Goal: Task Accomplishment & Management: Manage account settings

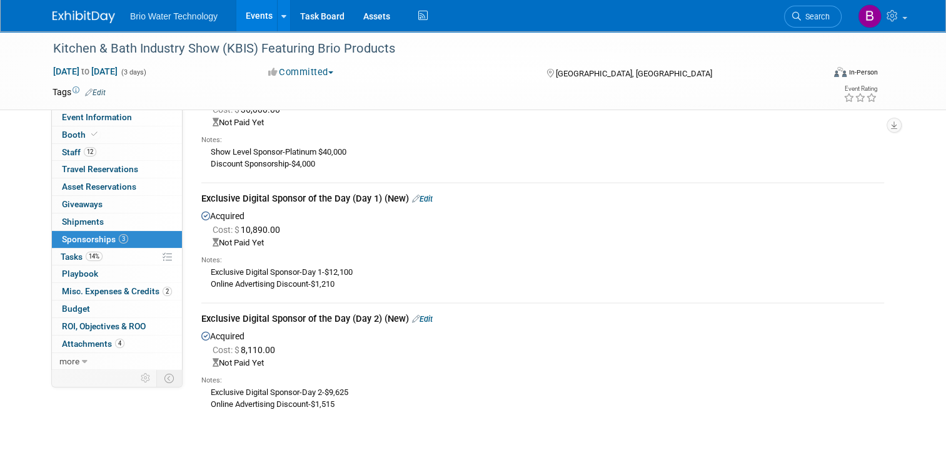
drag, startPoint x: 0, startPoint y: 0, endPoint x: 772, endPoint y: 251, distance: 812.2
click at [772, 251] on div "Notes: Exclusive Digital Sponsor-Day 1-$12,100 Online Advertising Discount-$1,2…" at bounding box center [542, 271] width 683 height 44
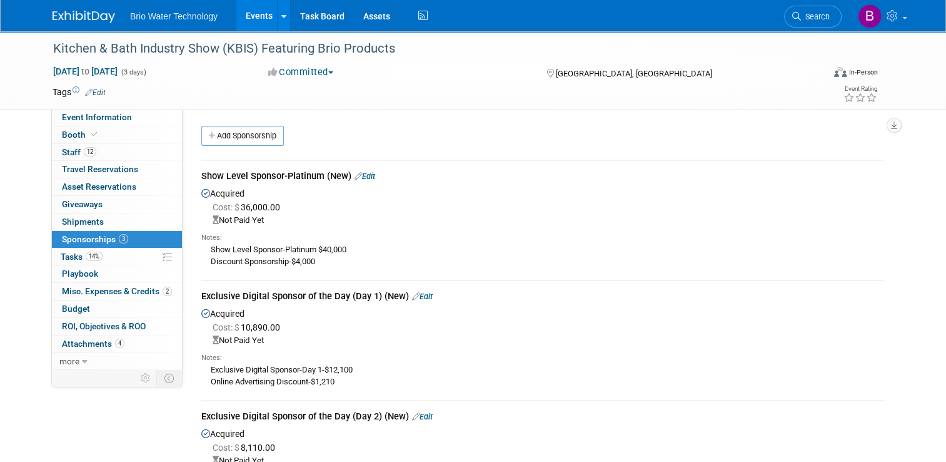
click at [245, 11] on link "Events" at bounding box center [259, 15] width 46 height 31
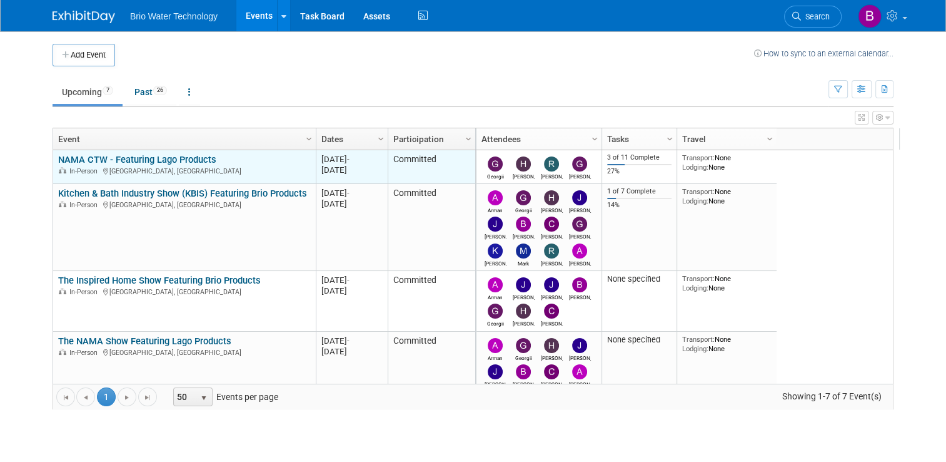
click at [123, 159] on link "NAMA CTW - Featuring Lago Products" at bounding box center [137, 159] width 158 height 11
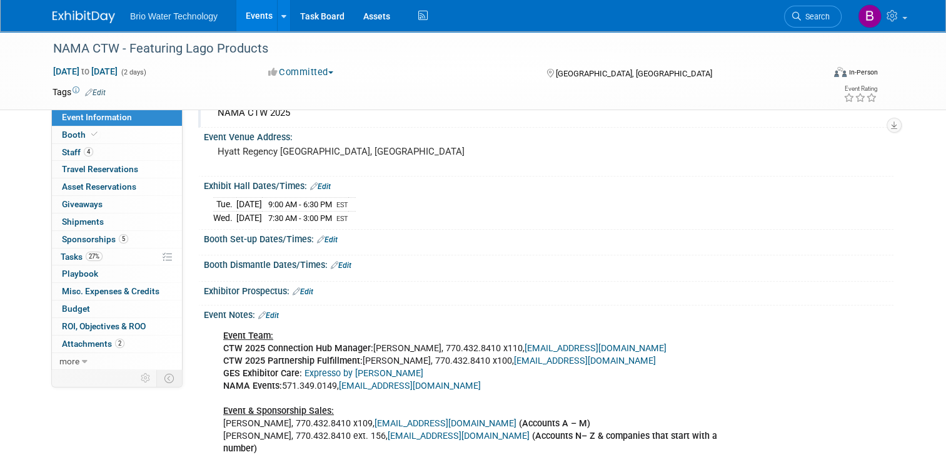
scroll to position [73, 0]
click at [71, 136] on span "Booth" at bounding box center [81, 134] width 38 height 10
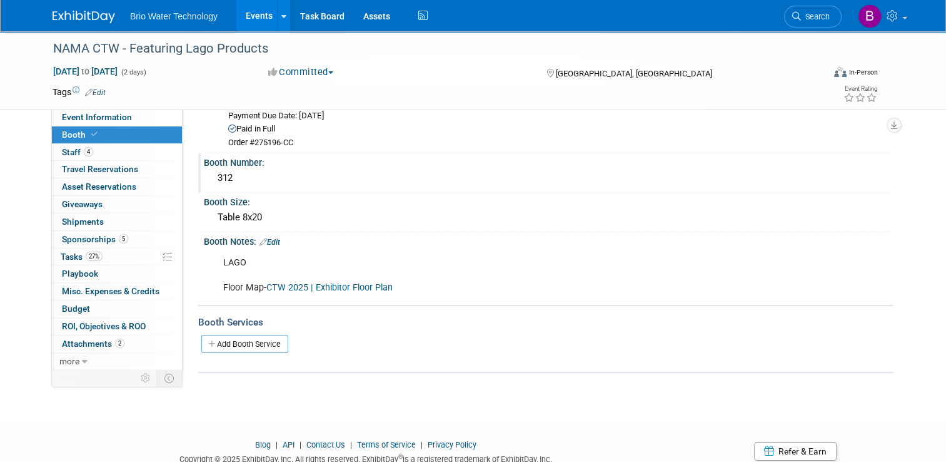
scroll to position [0, 0]
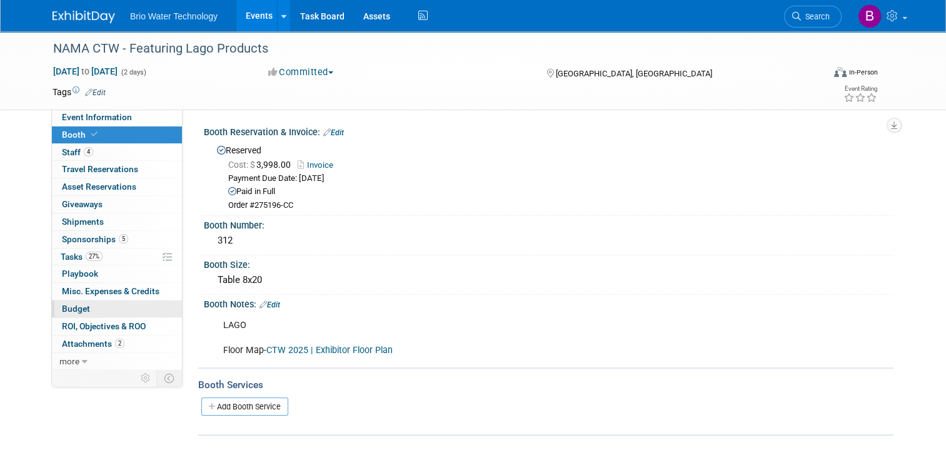
click at [66, 305] on span "Budget" at bounding box center [76, 308] width 28 height 10
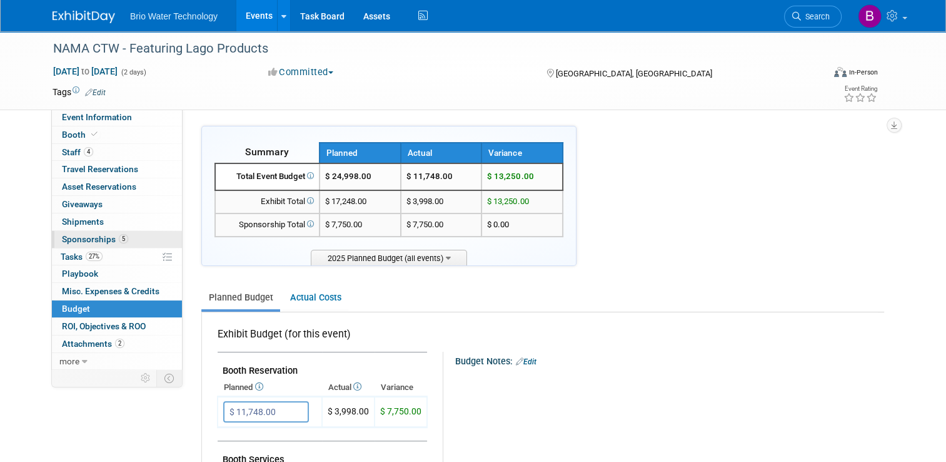
click at [82, 238] on span "Sponsorships 5" at bounding box center [95, 239] width 66 height 10
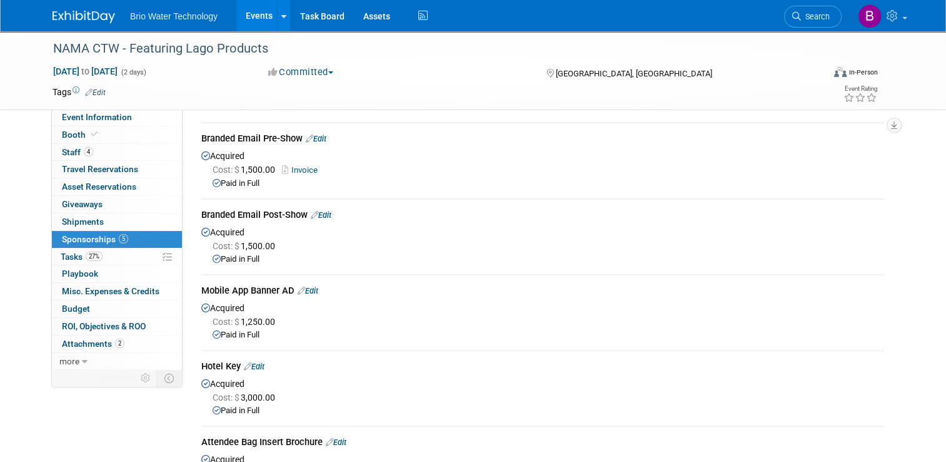
scroll to position [7, 0]
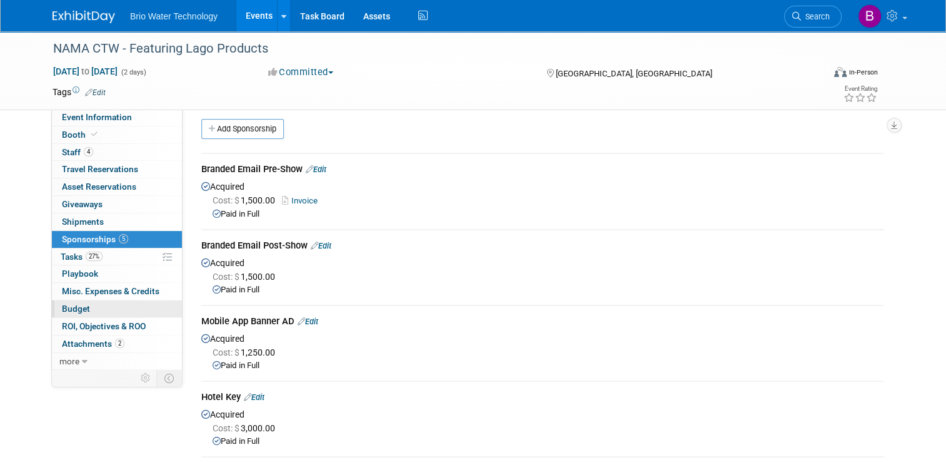
click at [78, 304] on span "Budget" at bounding box center [76, 308] width 28 height 10
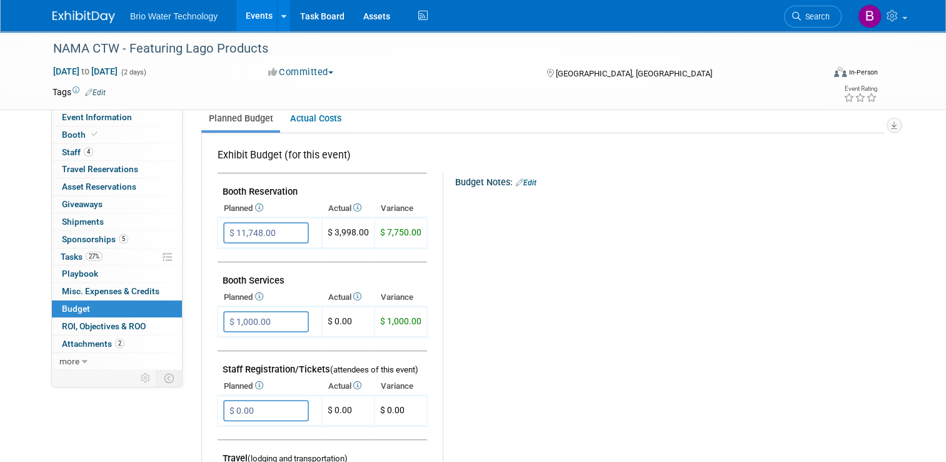
scroll to position [178, 0]
click at [254, 233] on input "$ 11,748.00" at bounding box center [266, 233] width 86 height 21
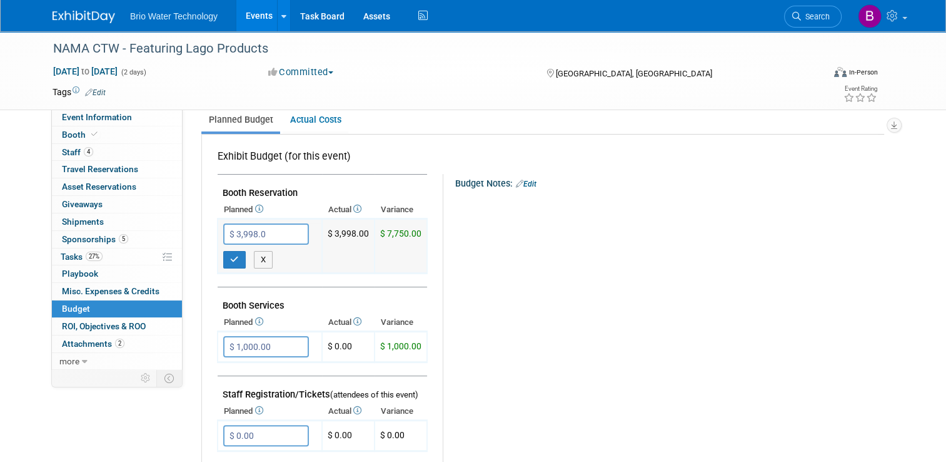
type input "$ 3,998.00"
click at [230, 259] on icon "button" at bounding box center [234, 259] width 9 height 8
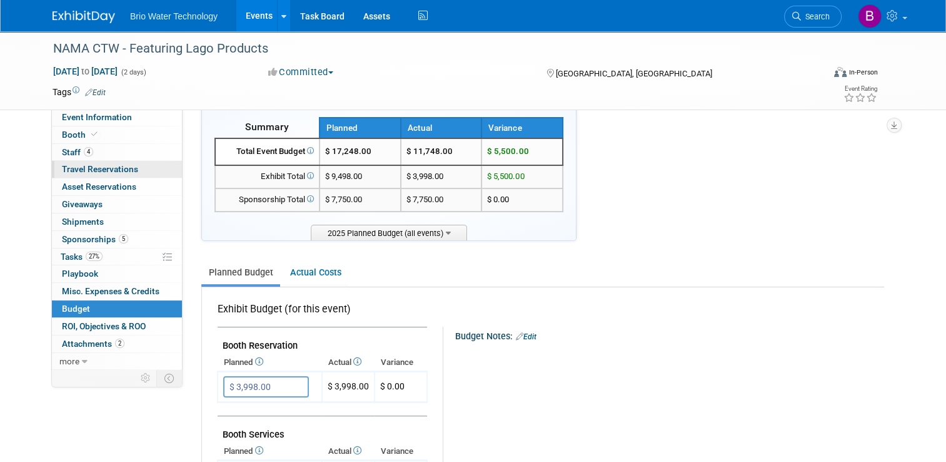
scroll to position [0, 0]
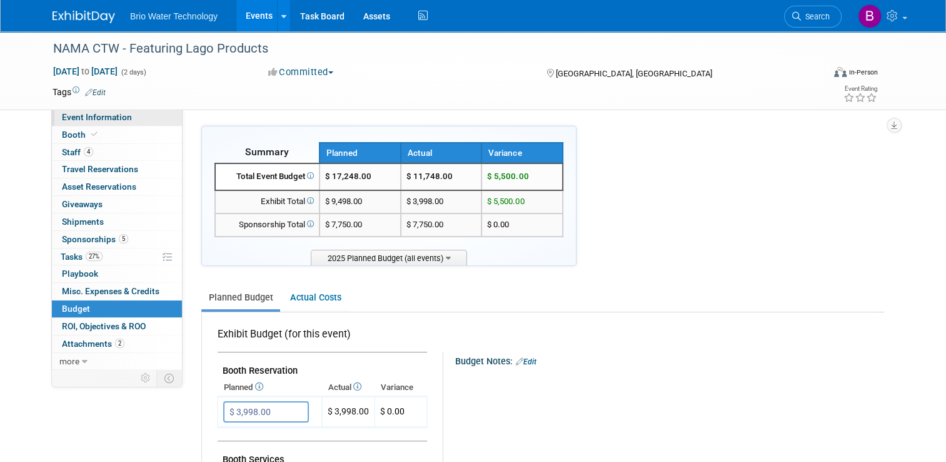
click at [82, 116] on span "Event Information" at bounding box center [97, 117] width 70 height 10
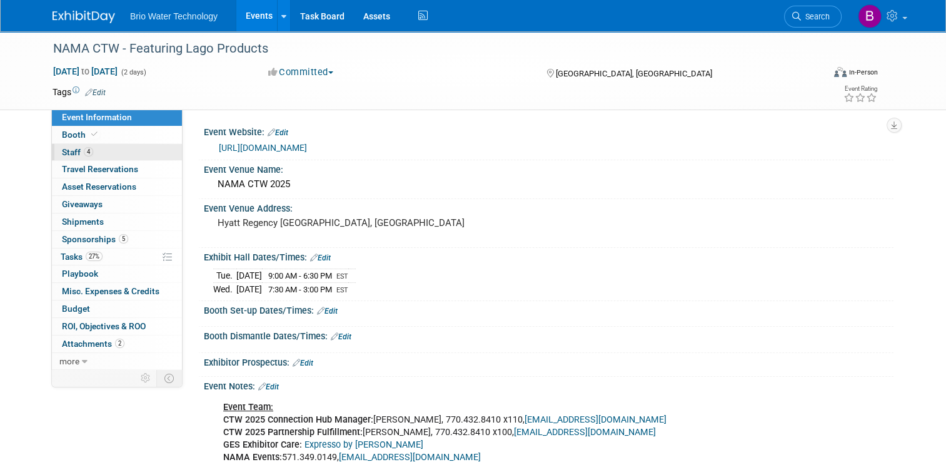
click at [65, 151] on span "Staff 4" at bounding box center [77, 152] width 31 height 10
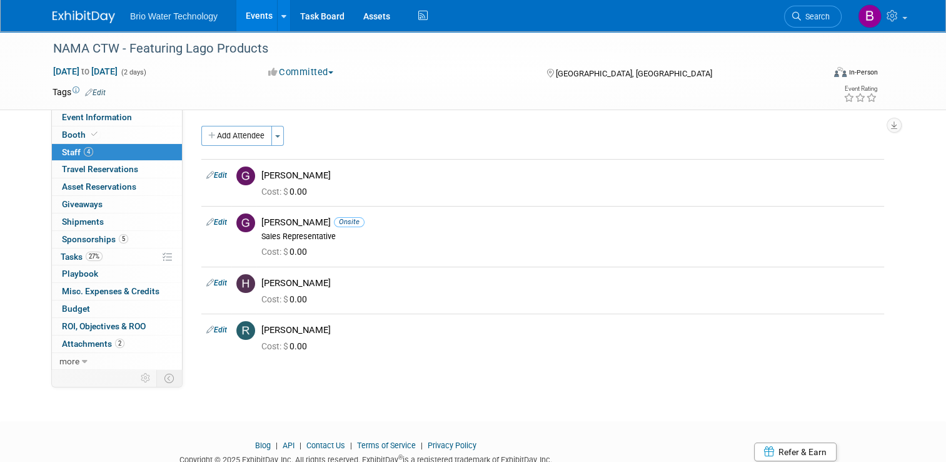
drag, startPoint x: 248, startPoint y: 21, endPoint x: 200, endPoint y: 92, distance: 85.7
click at [200, 92] on td at bounding box center [422, 92] width 632 height 13
click at [240, 16] on link "Events" at bounding box center [259, 15] width 46 height 31
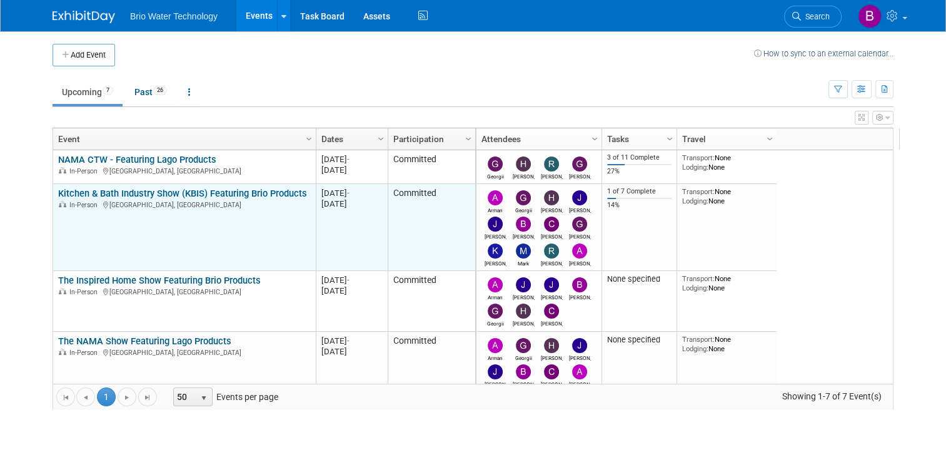
click at [104, 190] on link "Kitchen & Bath Industry Show (KBIS) Featuring Brio Products" at bounding box center [182, 193] width 249 height 11
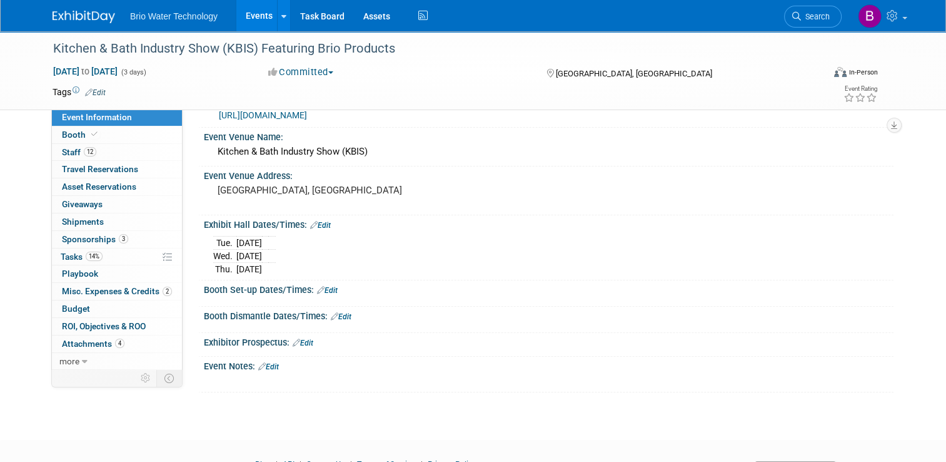
scroll to position [4, 0]
